Goal: Information Seeking & Learning: Learn about a topic

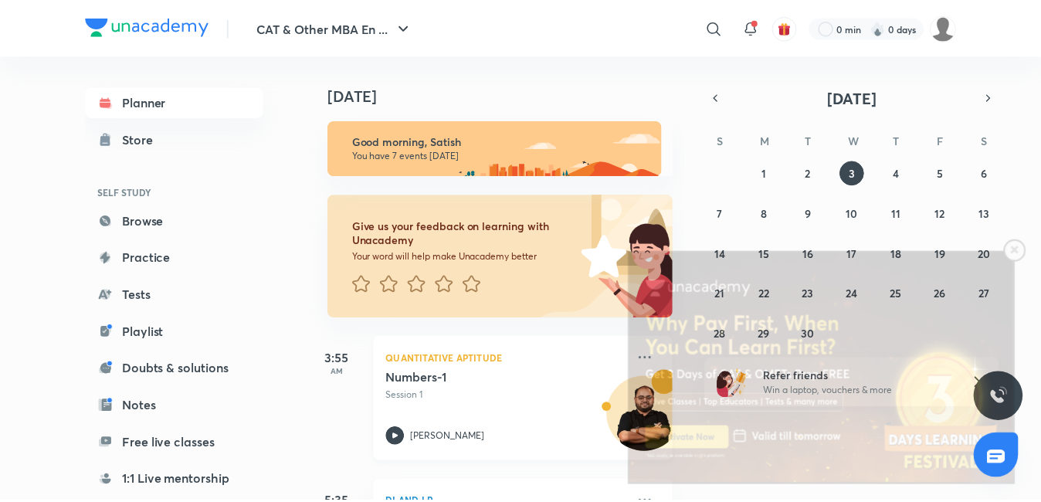
scroll to position [155, 0]
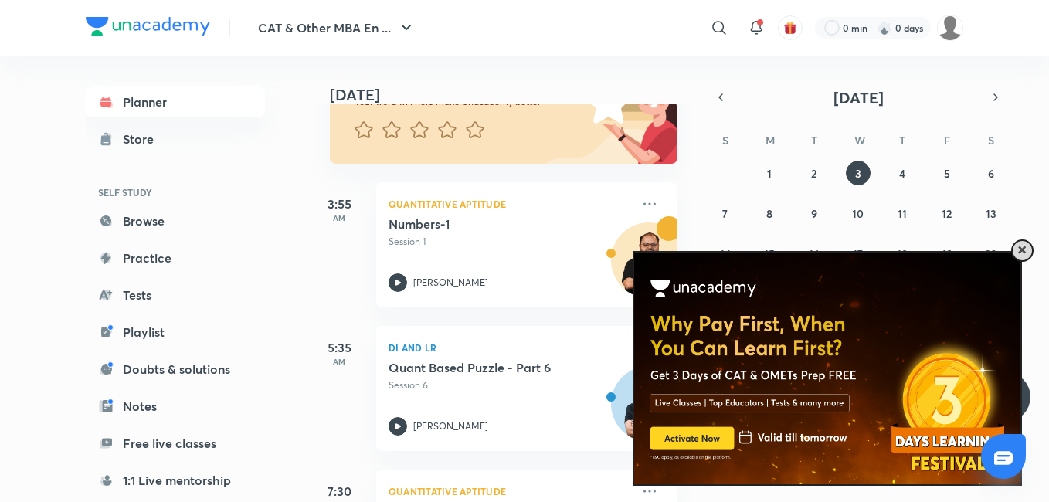
click at [1023, 249] on span at bounding box center [1022, 250] width 8 height 8
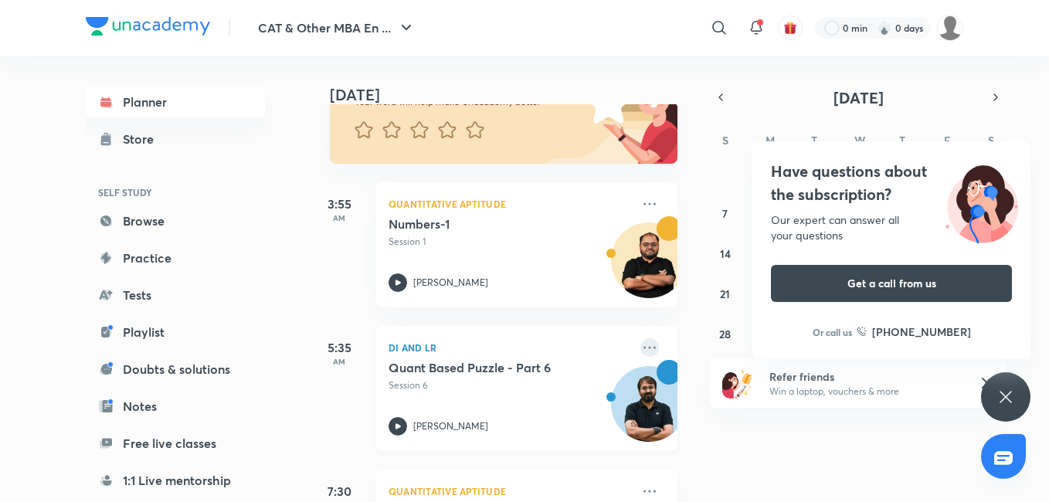
click at [640, 349] on icon at bounding box center [649, 347] width 19 height 19
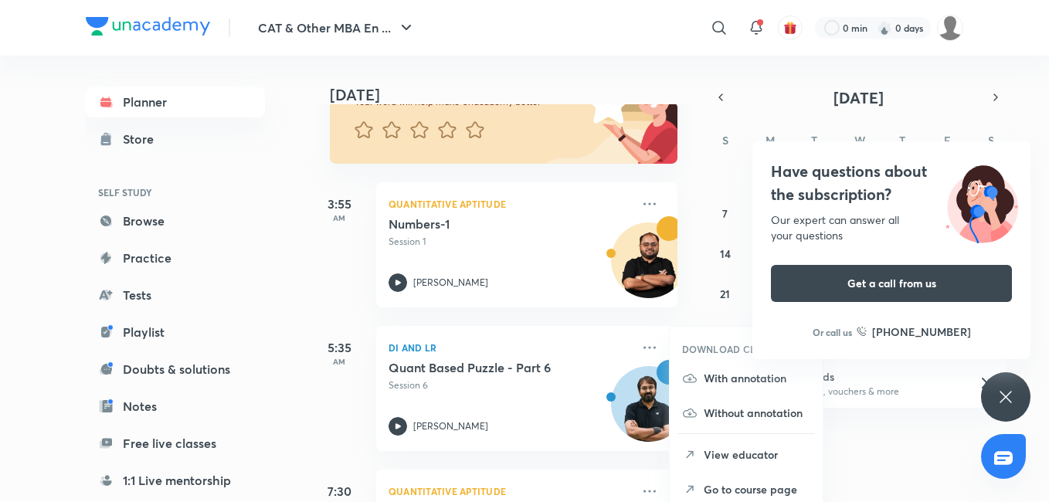
click at [717, 482] on p "Go to course page" at bounding box center [757, 489] width 107 height 16
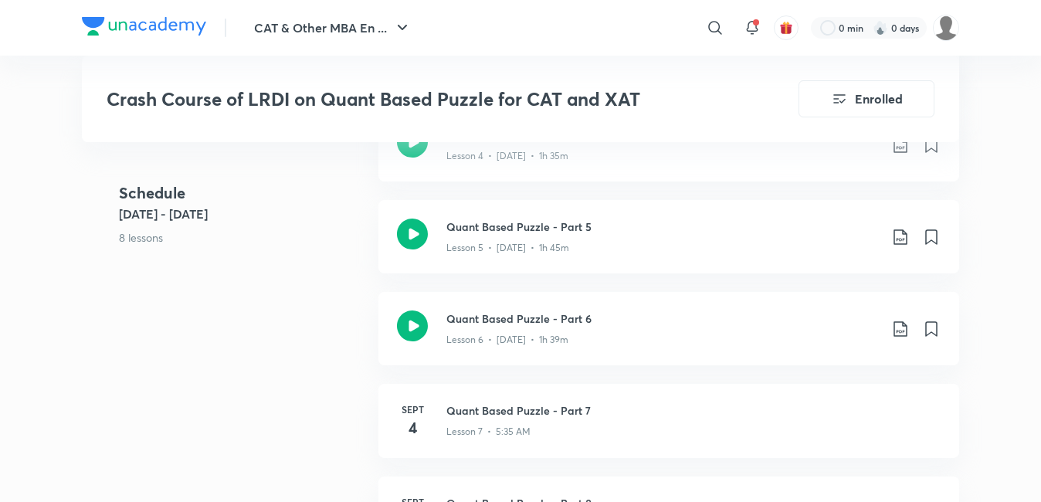
scroll to position [1159, 0]
click at [652, 338] on div "Lesson 6 • [DATE] • 1h 39m" at bounding box center [663, 338] width 433 height 20
